Goal: Task Accomplishment & Management: Manage account settings

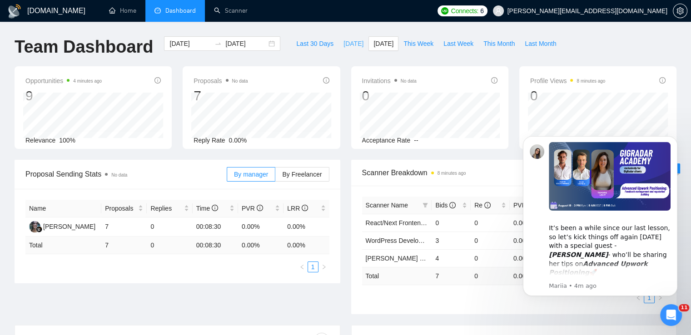
drag, startPoint x: 342, startPoint y: 46, endPoint x: 362, endPoint y: 87, distance: 45.5
click at [343, 46] on span "[DATE]" at bounding box center [353, 44] width 20 height 10
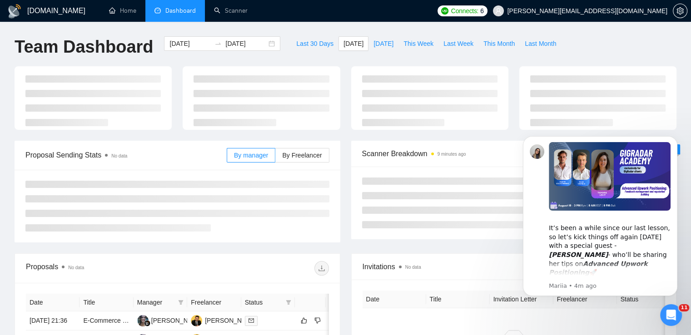
type input "[DATE]"
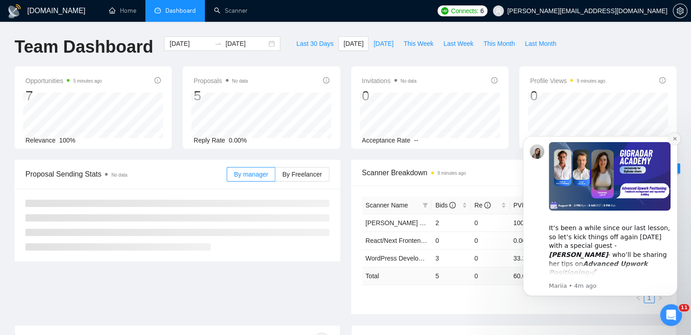
click at [675, 136] on icon "Dismiss notification" at bounding box center [674, 138] width 5 height 5
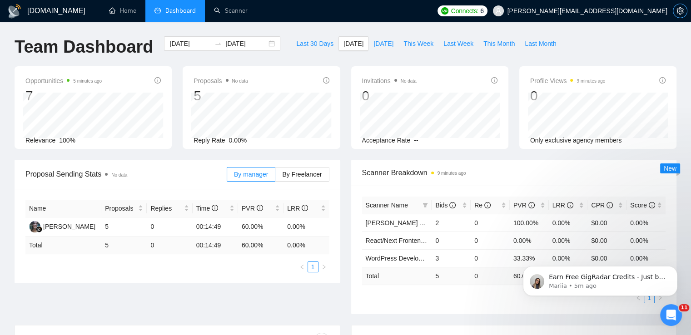
click at [681, 9] on icon "setting" at bounding box center [680, 10] width 7 height 7
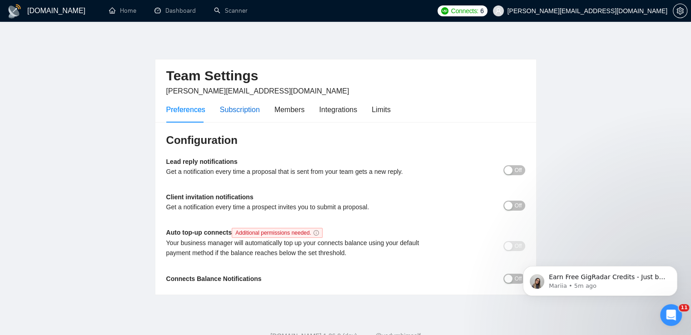
click at [236, 108] on div "Subscription" at bounding box center [240, 109] width 40 height 11
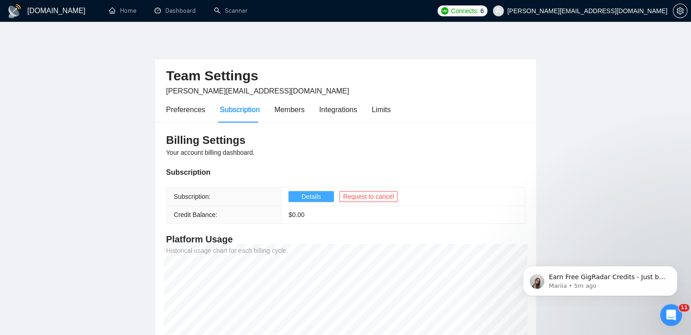
click at [319, 195] on span "Details" at bounding box center [312, 197] width 20 height 10
